Goal: Transaction & Acquisition: Book appointment/travel/reservation

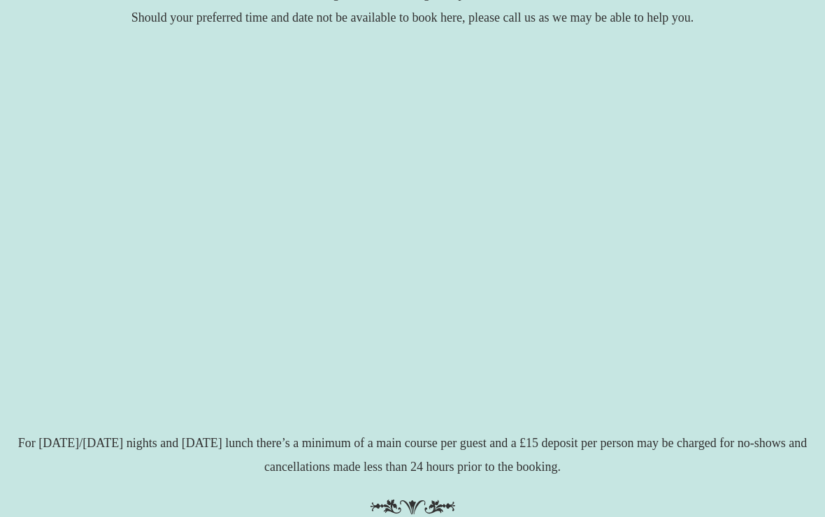
scroll to position [254, 0]
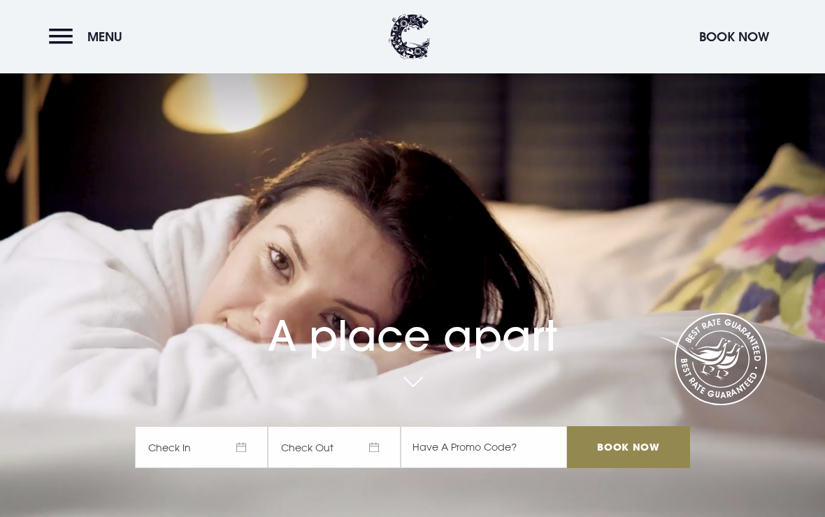
click at [55, 48] on button "Menu" at bounding box center [89, 37] width 80 height 30
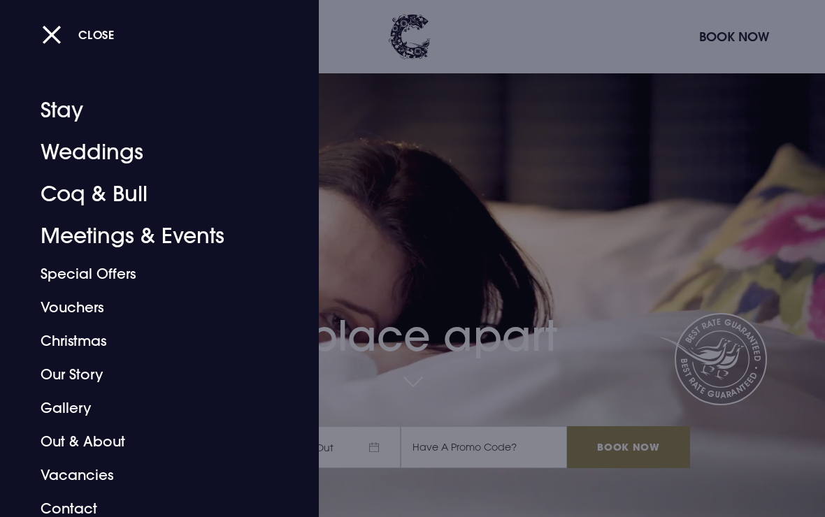
click at [89, 188] on link "Coq & Bull" at bounding box center [150, 194] width 219 height 42
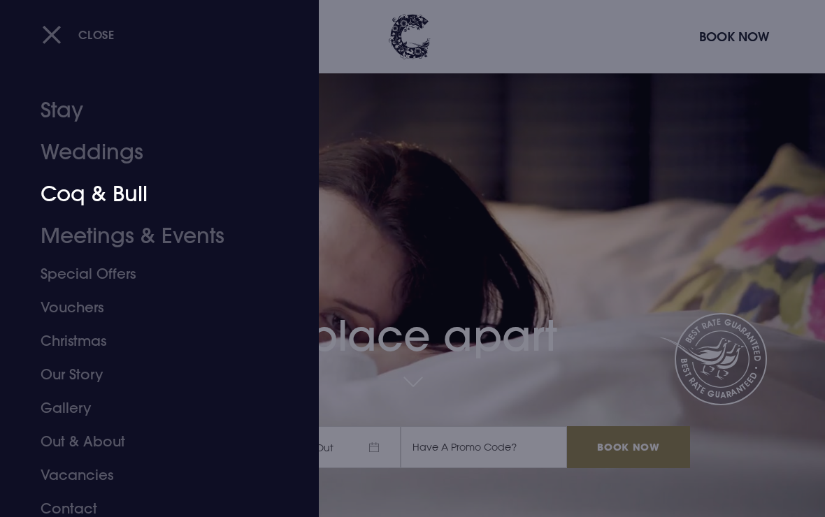
click at [97, 189] on link "Coq & Bull" at bounding box center [150, 194] width 219 height 42
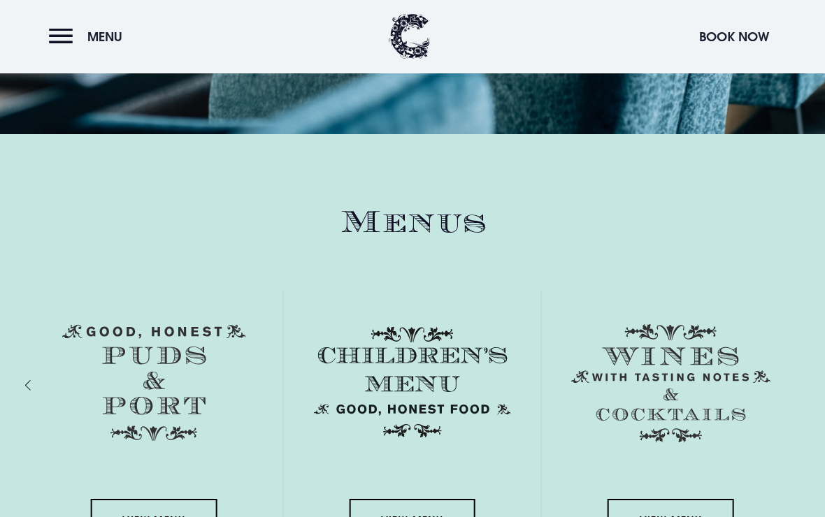
scroll to position [1787, 0]
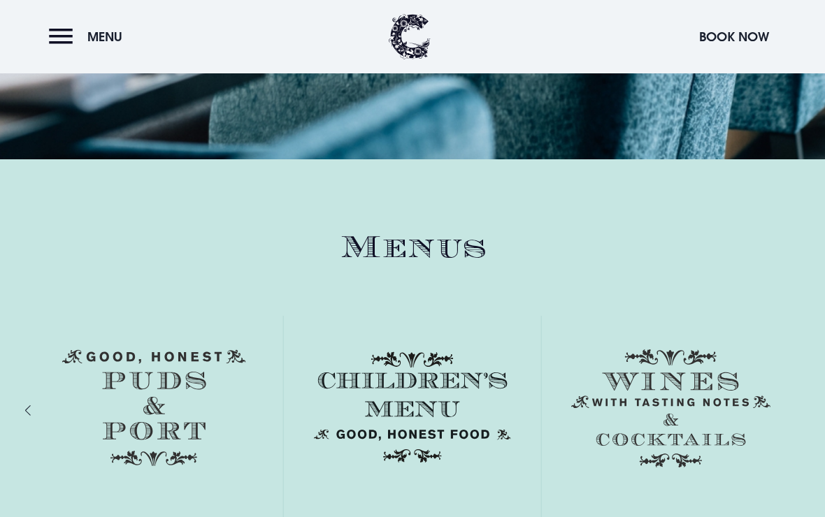
click at [22, 429] on div "Menus View Menu View Menu View Menu View Menu" at bounding box center [412, 425] width 808 height 393
click at [36, 421] on div "Previous slide" at bounding box center [42, 410] width 13 height 20
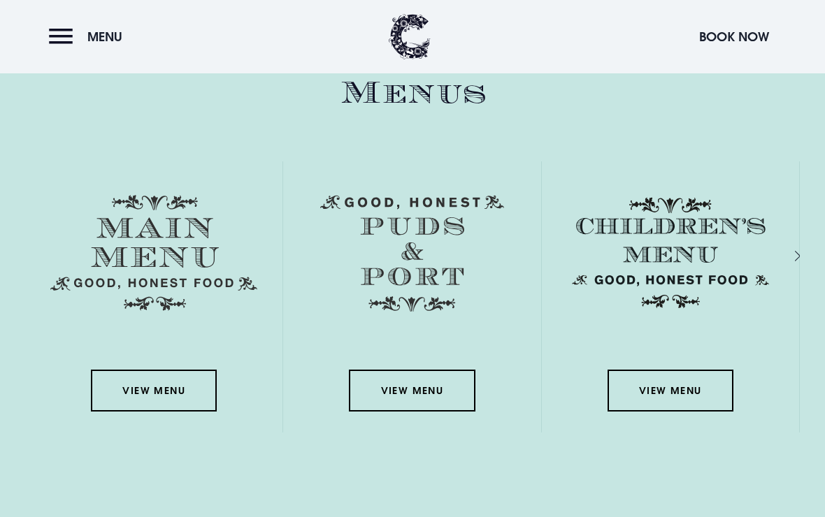
scroll to position [1952, 0]
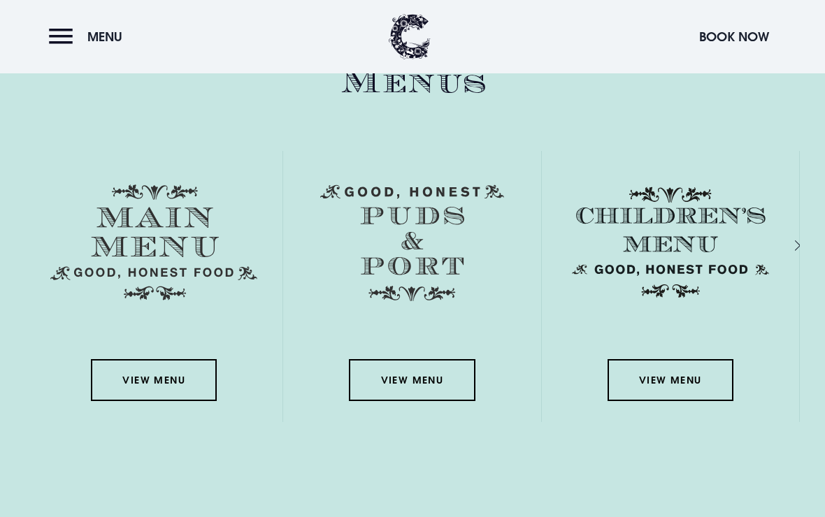
click at [136, 389] on link "View Menu" at bounding box center [154, 380] width 126 height 42
click at [725, 32] on button "Book Now" at bounding box center [734, 37] width 84 height 30
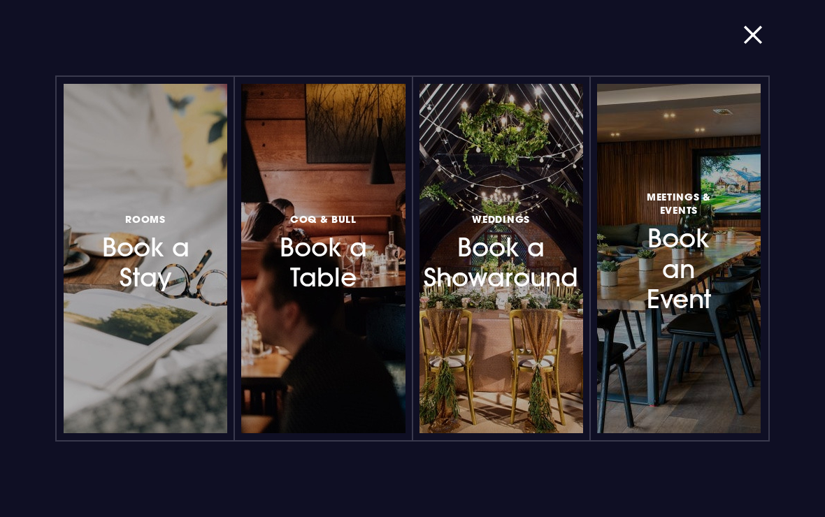
click at [322, 250] on h3 "Coq & Bull Book a Table" at bounding box center [322, 251] width 95 height 83
click at [763, 32] on button "button" at bounding box center [761, 35] width 36 height 14
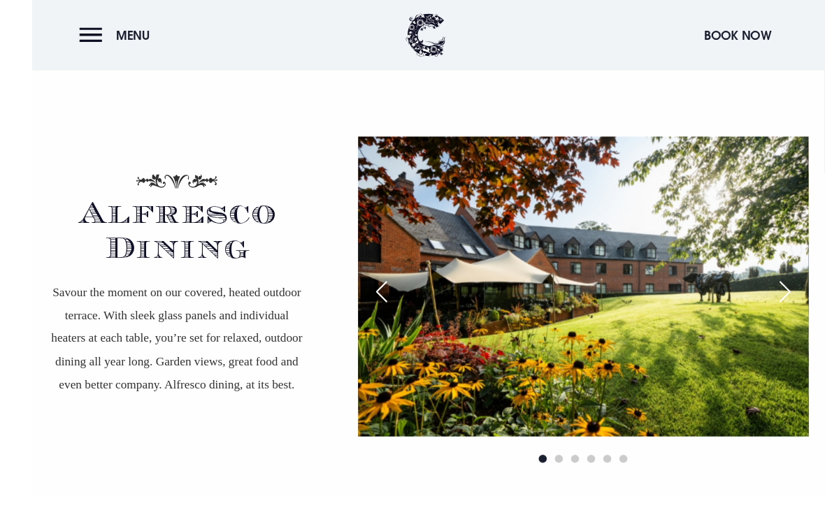
scroll to position [2440, 0]
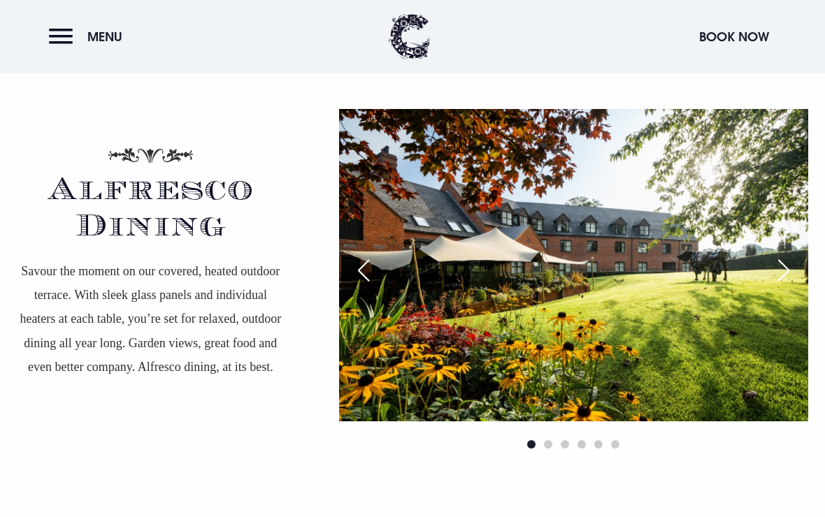
click at [784, 284] on div "Next slide" at bounding box center [783, 270] width 35 height 31
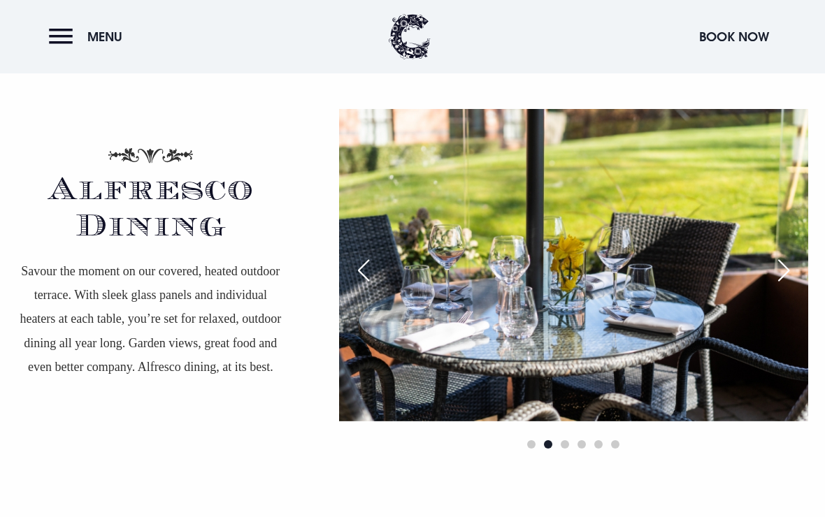
click at [794, 284] on div "Next slide" at bounding box center [783, 270] width 35 height 31
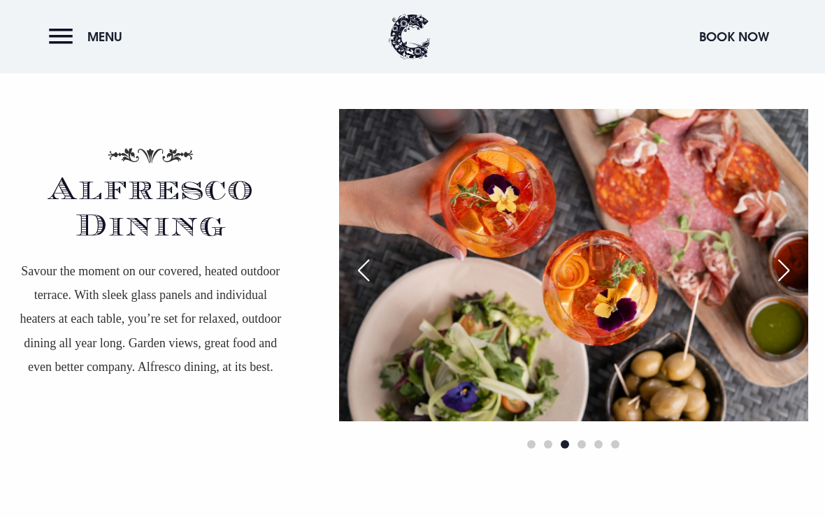
click at [788, 286] on div "Next slide" at bounding box center [783, 270] width 35 height 31
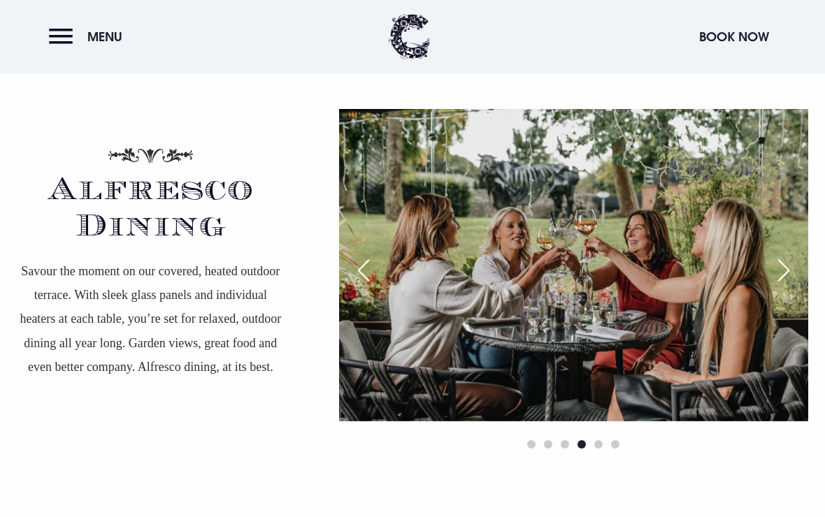
click at [791, 286] on div "Next slide" at bounding box center [783, 270] width 35 height 31
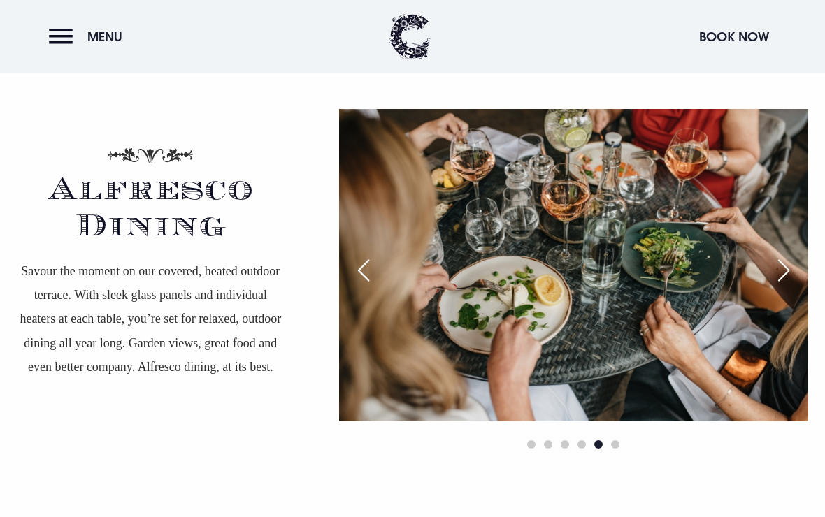
click at [788, 286] on div "Next slide" at bounding box center [783, 270] width 35 height 31
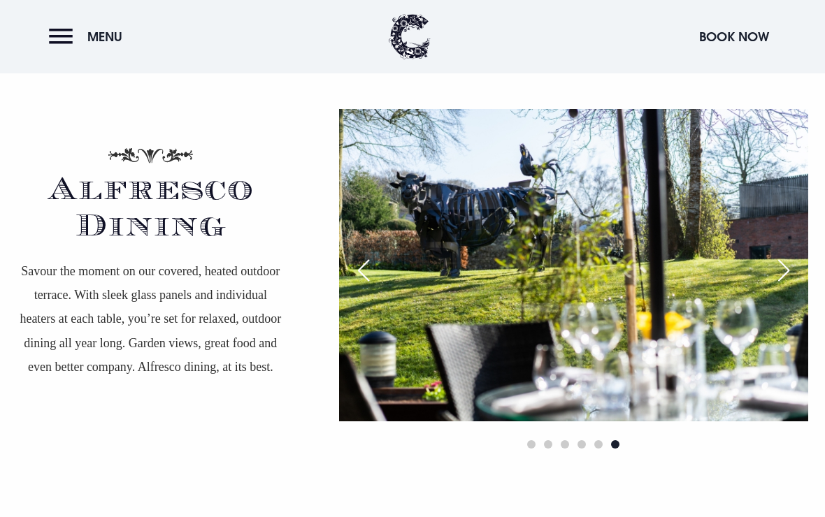
click at [793, 286] on div "Next slide" at bounding box center [783, 270] width 35 height 31
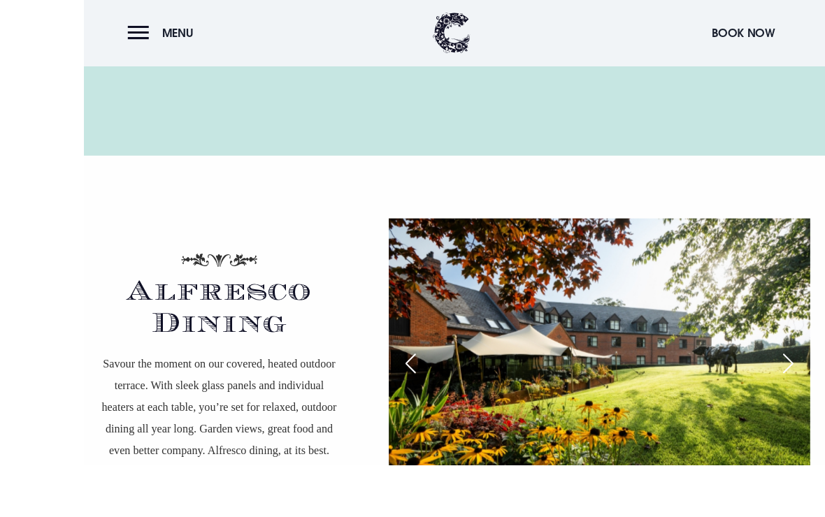
scroll to position [2401, 0]
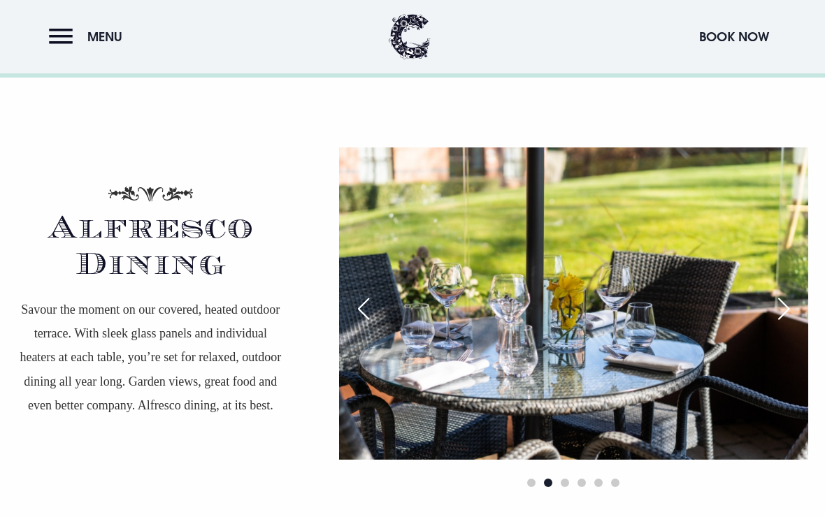
click at [735, 25] on button "Book Now" at bounding box center [734, 37] width 84 height 30
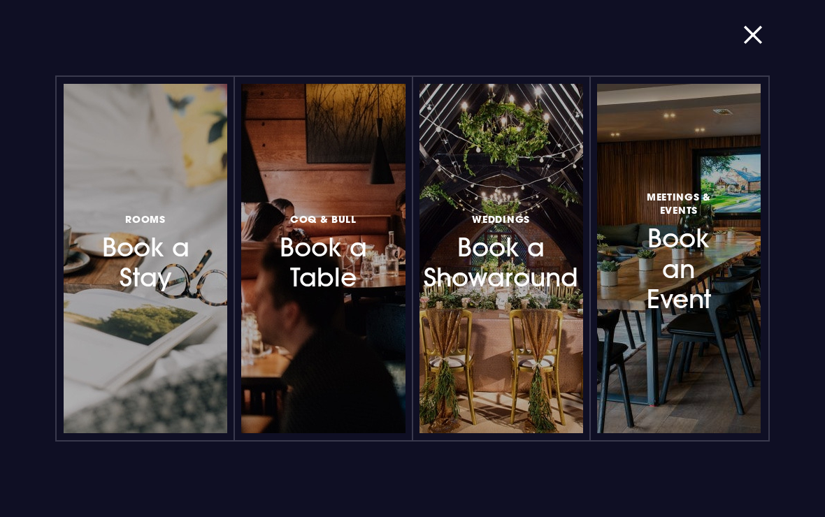
click at [304, 277] on h3 "Coq & Bull Book a Table" at bounding box center [322, 251] width 95 height 83
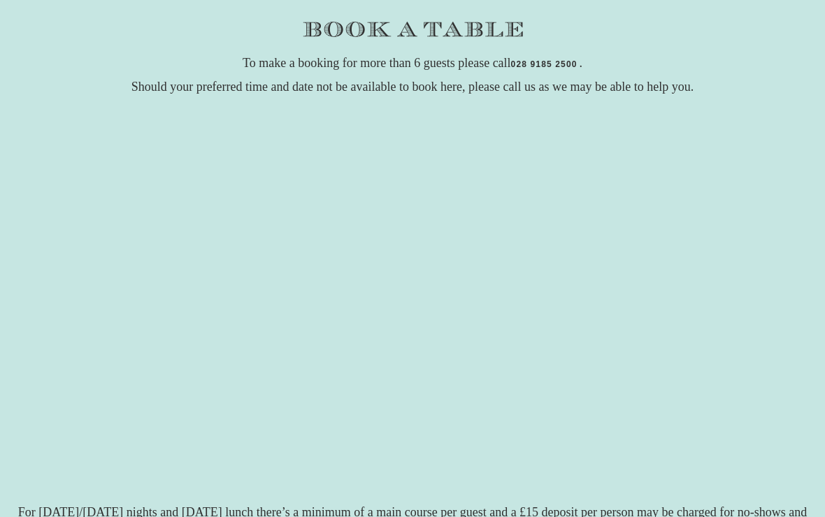
scroll to position [184, 0]
